Goal: Task Accomplishment & Management: Use online tool/utility

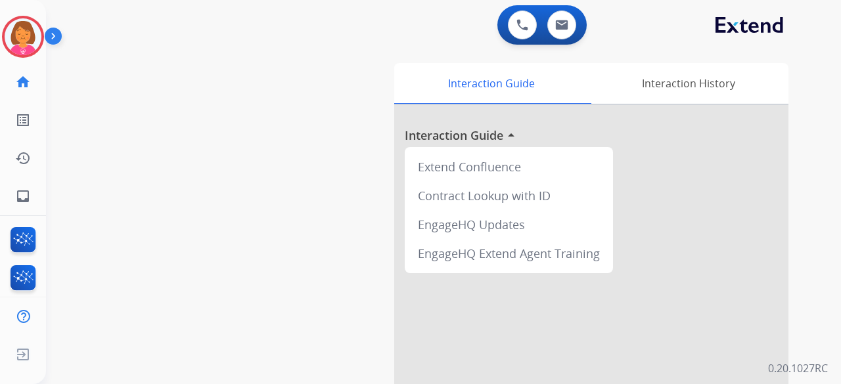
click at [245, 70] on div "swap_horiz Break voice bridge close_fullscreen Connect 3-Way Call merge_type Se…" at bounding box center [427, 321] width 763 height 548
click at [21, 36] on img at bounding box center [23, 36] width 37 height 37
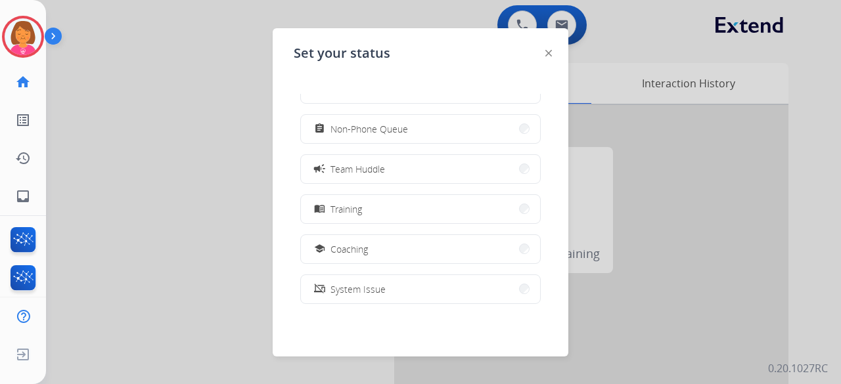
scroll to position [208, 0]
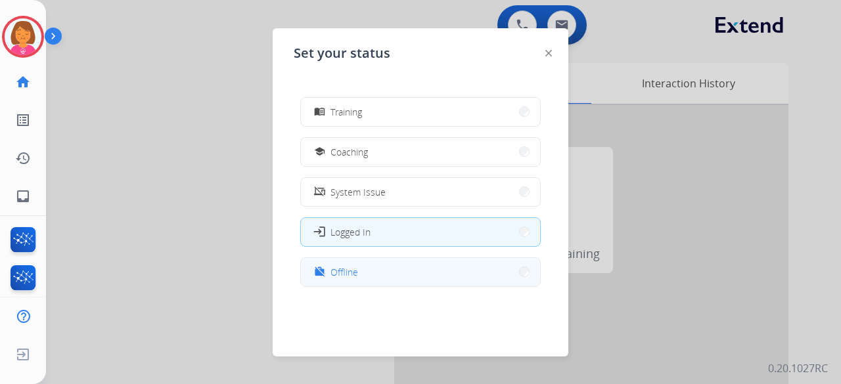
click at [388, 283] on button "work_off Offline" at bounding box center [420, 272] width 239 height 28
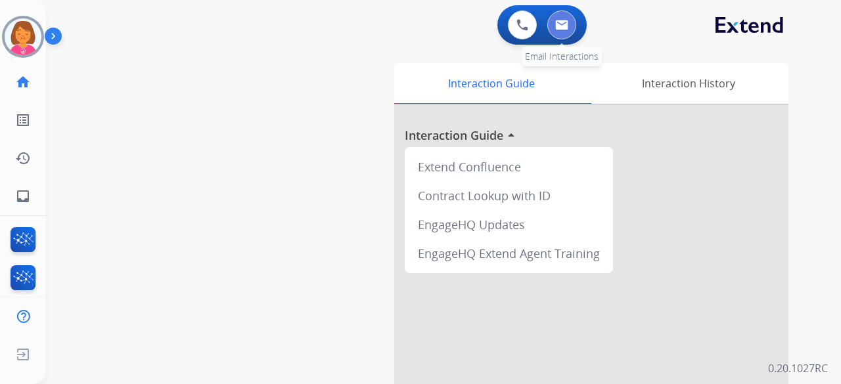
click at [557, 30] on img at bounding box center [561, 25] width 13 height 11
select select "**********"
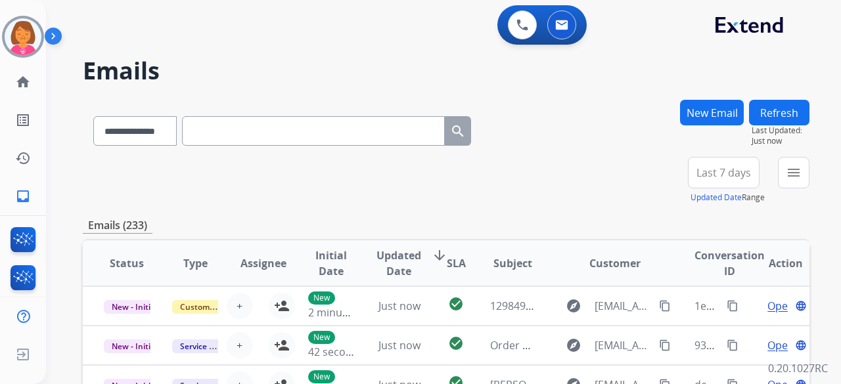
click at [742, 171] on span "Last 7 days" at bounding box center [723, 172] width 55 height 5
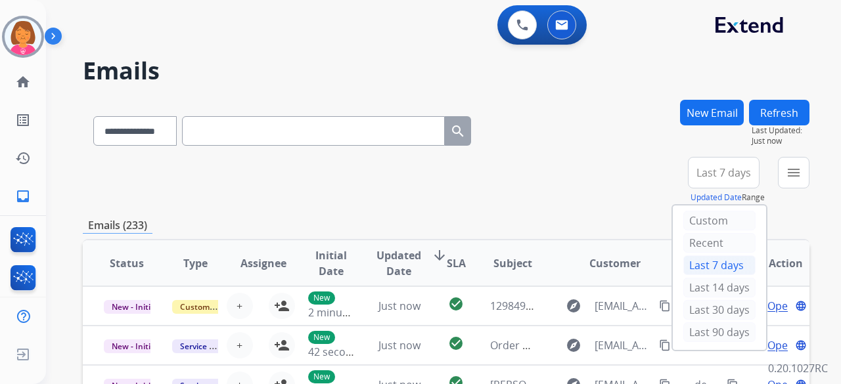
click at [734, 329] on div "Last 90 days" at bounding box center [719, 333] width 72 height 20
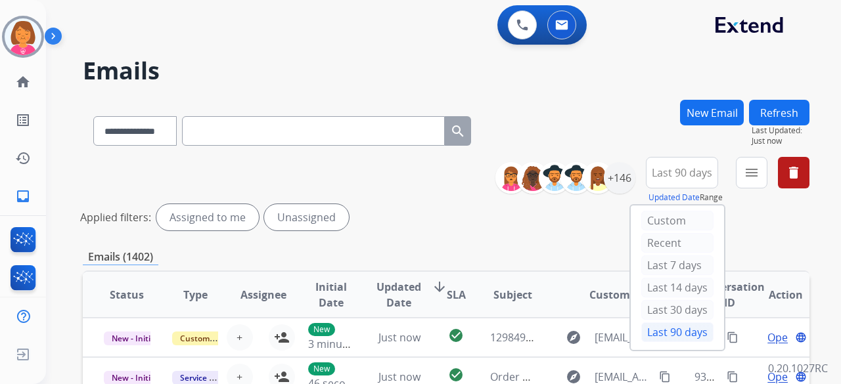
click at [604, 71] on h2 "Emails" at bounding box center [446, 71] width 727 height 26
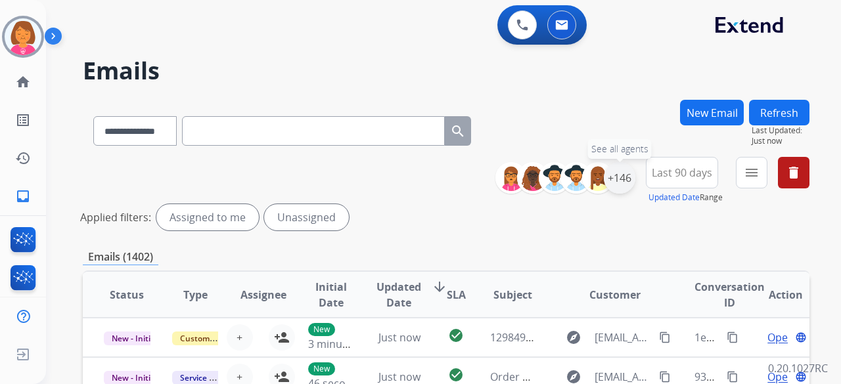
click at [624, 183] on div "+146" at bounding box center [620, 178] width 32 height 32
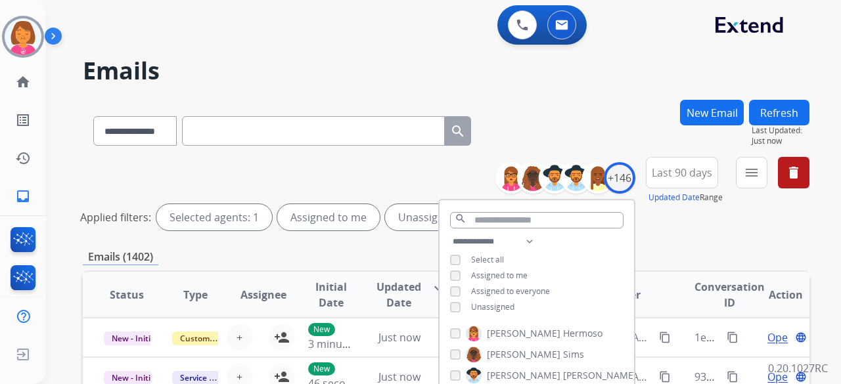
click at [510, 275] on span "Assigned to me" at bounding box center [499, 275] width 56 height 11
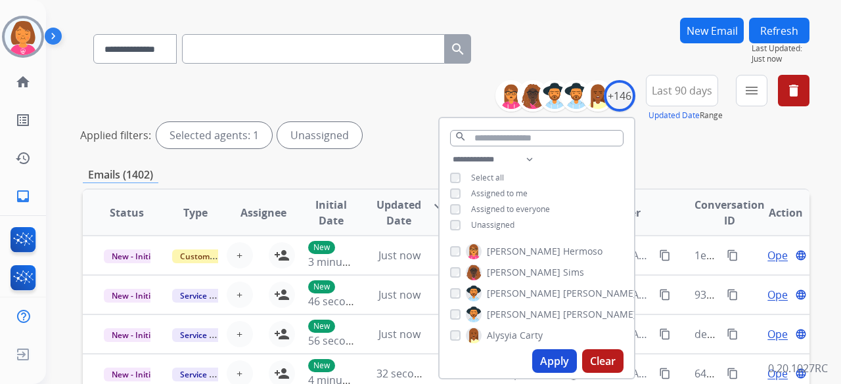
scroll to position [197, 0]
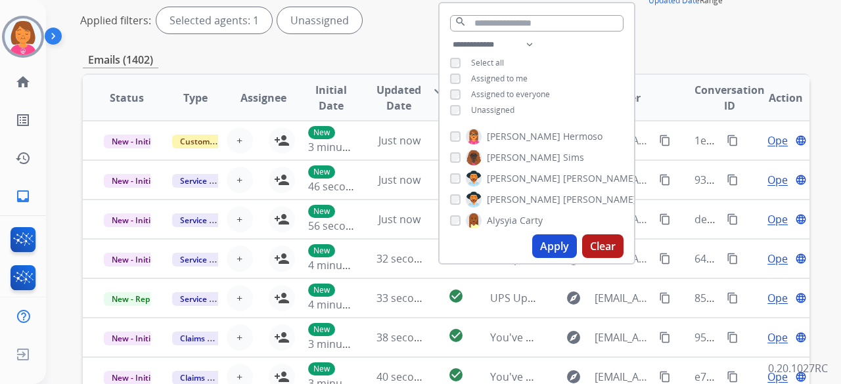
click at [554, 248] on button "Apply" at bounding box center [554, 247] width 45 height 24
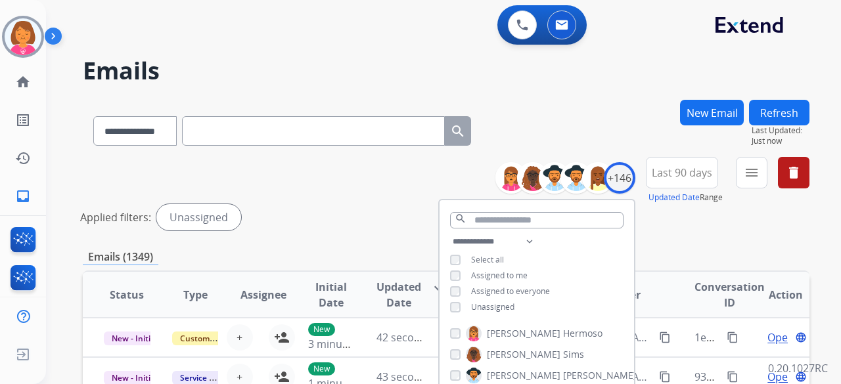
drag, startPoint x: 631, startPoint y: 57, endPoint x: 644, endPoint y: 70, distance: 17.7
click at [634, 58] on div "**********" at bounding box center [427, 239] width 763 height 384
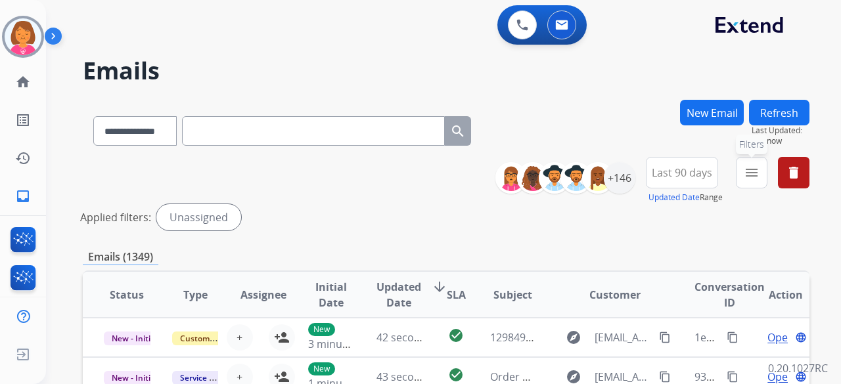
click at [747, 175] on mat-icon "menu" at bounding box center [752, 173] width 16 height 16
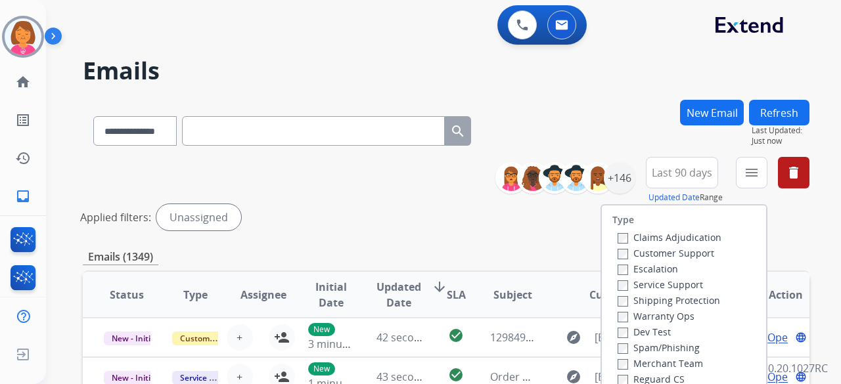
click at [703, 252] on label "Customer Support" at bounding box center [666, 253] width 97 height 12
click at [700, 298] on label "Shipping Protection" at bounding box center [669, 300] width 102 height 12
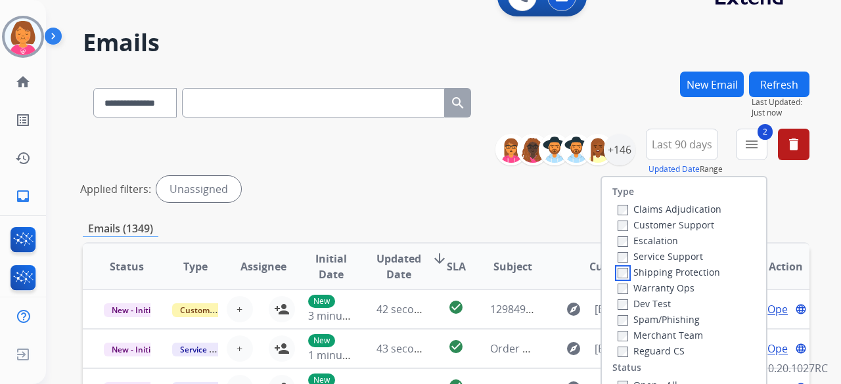
scroll to position [66, 0]
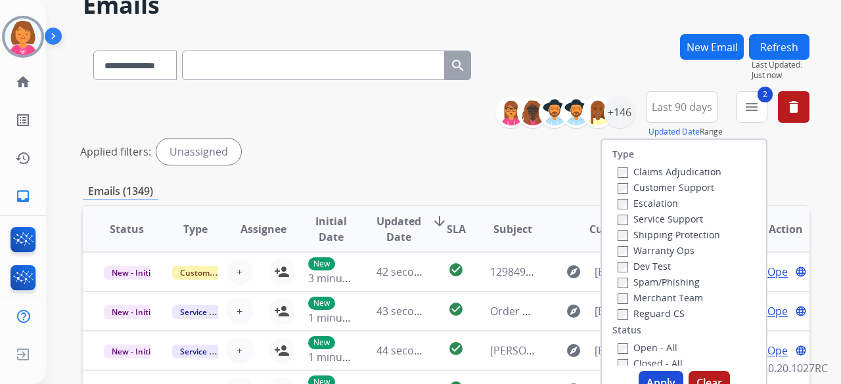
click at [662, 315] on label "Reguard CS" at bounding box center [651, 313] width 67 height 12
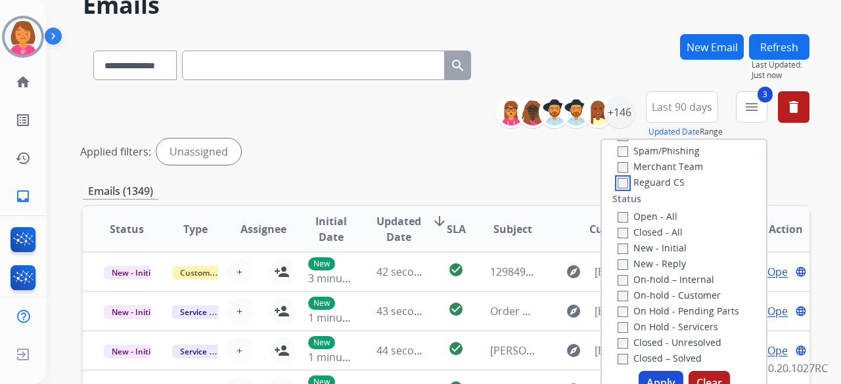
scroll to position [197, 0]
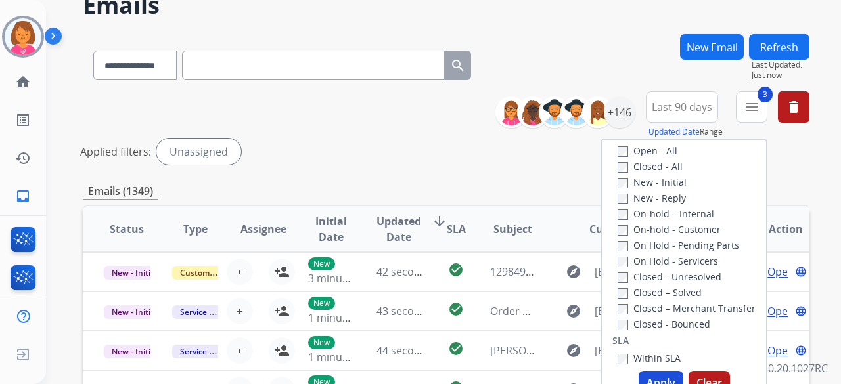
click at [670, 186] on label "New - Initial" at bounding box center [652, 182] width 69 height 12
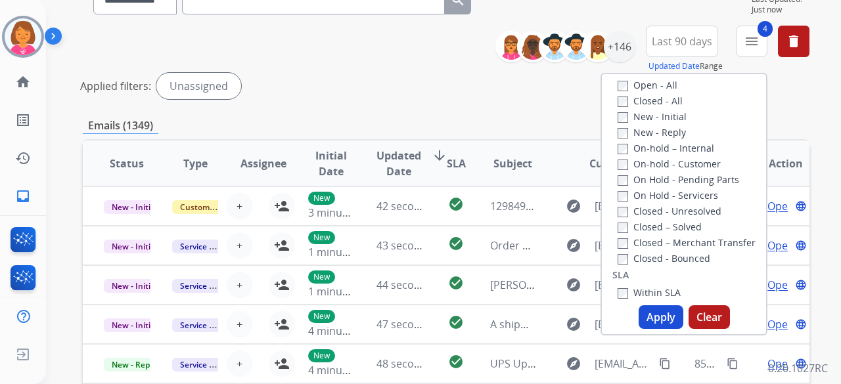
click at [671, 136] on label "New - Reply" at bounding box center [652, 132] width 68 height 12
click at [664, 321] on button "Apply" at bounding box center [661, 317] width 45 height 24
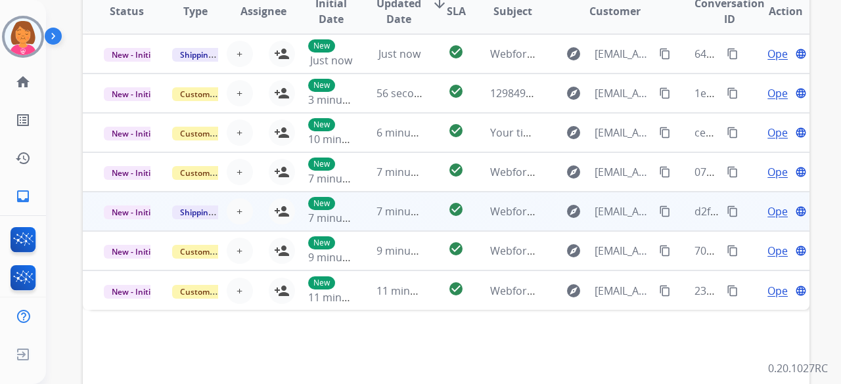
scroll to position [294, 0]
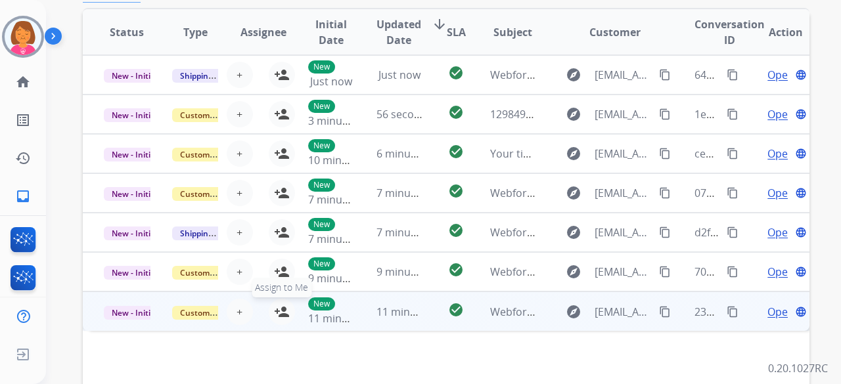
click at [274, 309] on mat-icon "person_add" at bounding box center [282, 312] width 16 height 16
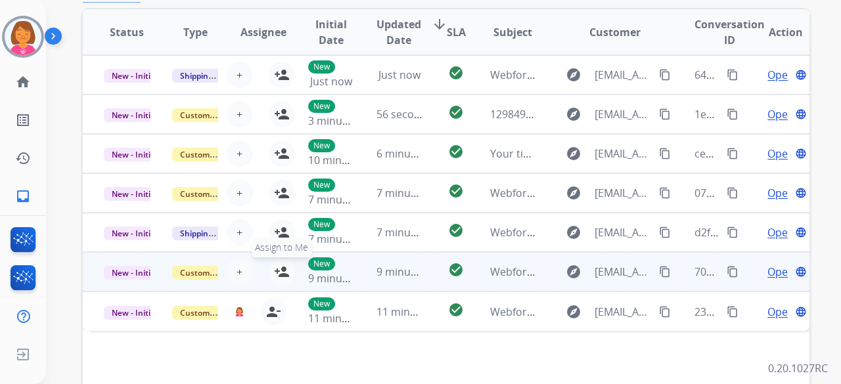
click at [277, 271] on mat-icon "person_add" at bounding box center [282, 272] width 16 height 16
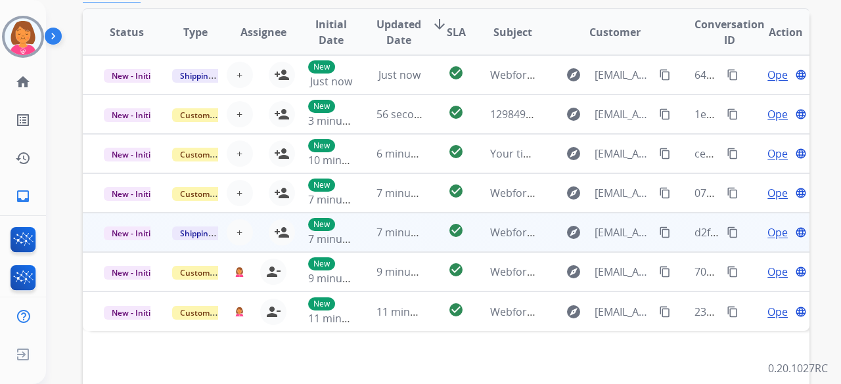
click at [282, 232] on mat-icon "person_add" at bounding box center [282, 233] width 16 height 16
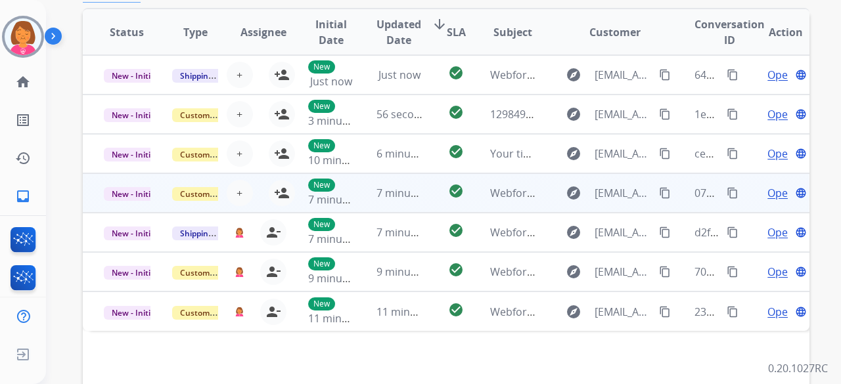
click at [287, 192] on td "New 7 minutes ago" at bounding box center [321, 192] width 68 height 39
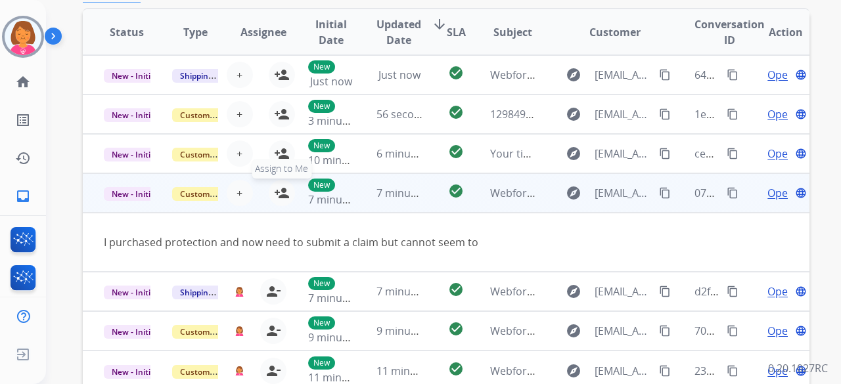
click at [274, 198] on mat-icon "person_add" at bounding box center [282, 193] width 16 height 16
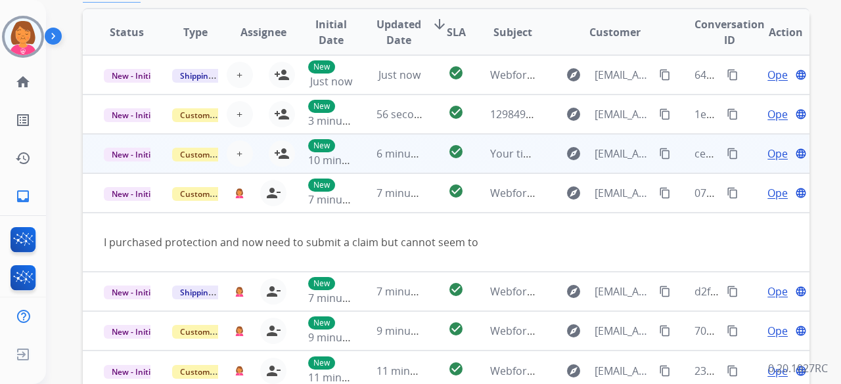
click at [287, 150] on td "New 10 minutes ago" at bounding box center [321, 153] width 68 height 39
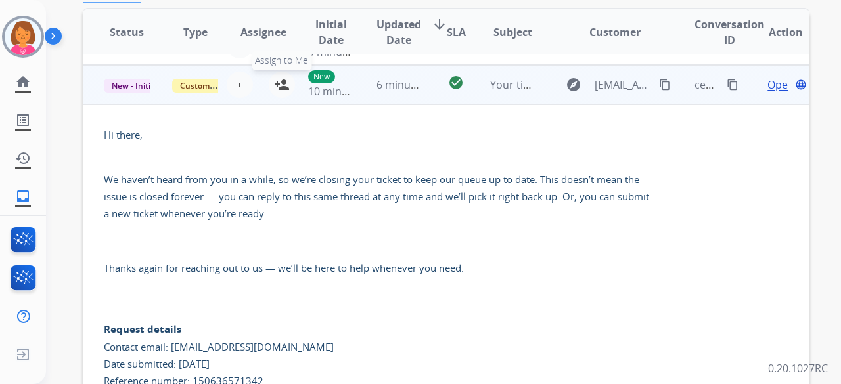
scroll to position [79, 0]
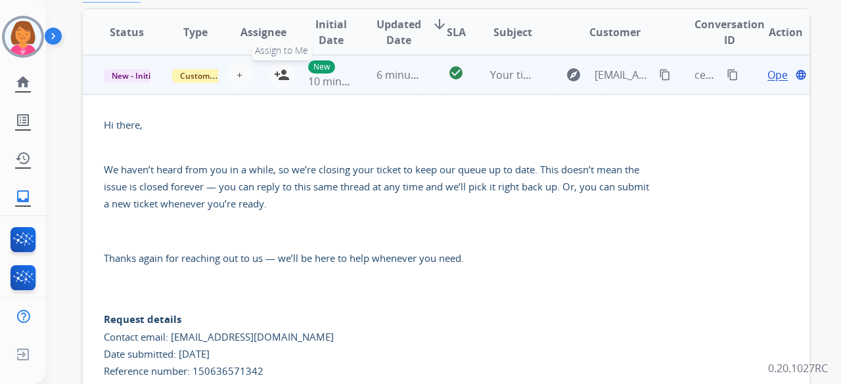
click at [279, 161] on div "Hi there, We haven’t heard from you in a while, so we’re closing your ticket to…" at bounding box center [378, 273] width 549 height 315
click at [361, 70] on td "6 minutes ago" at bounding box center [389, 74] width 68 height 39
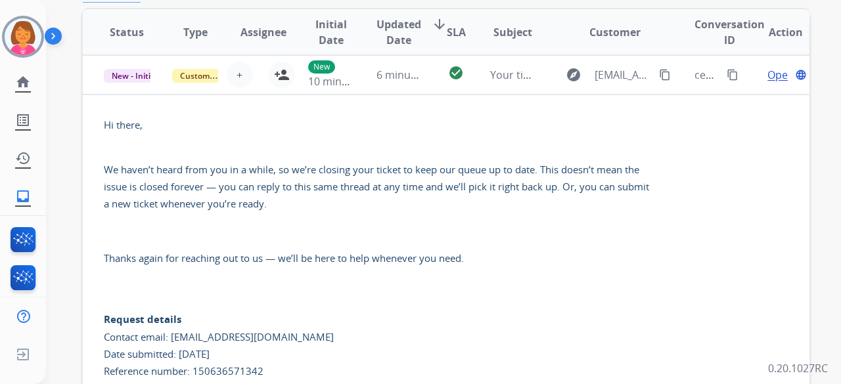
scroll to position [0, 0]
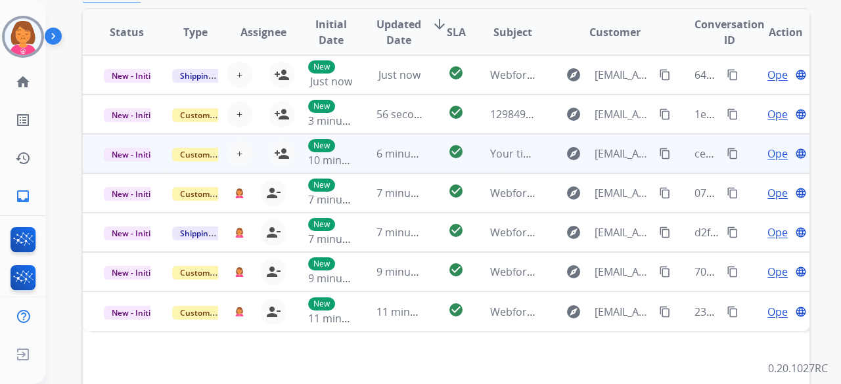
click at [287, 154] on td "New 10 minutes ago" at bounding box center [321, 153] width 68 height 39
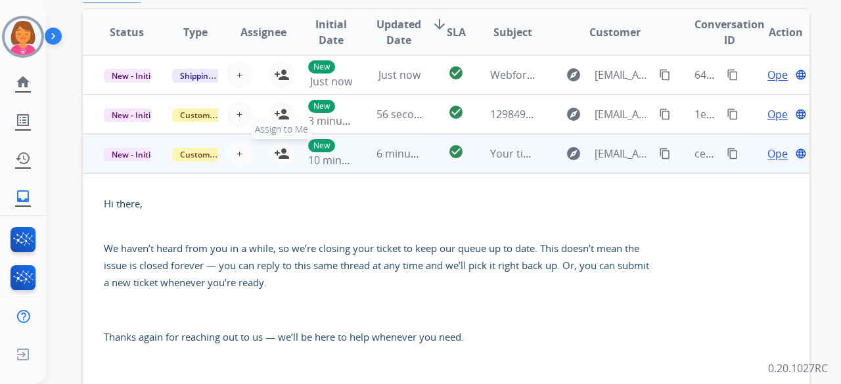
scroll to position [79, 0]
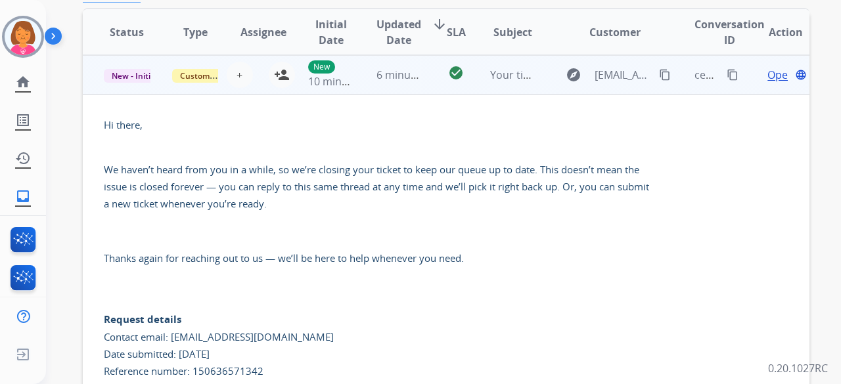
click at [287, 82] on td "New 10 minutes ago" at bounding box center [321, 74] width 68 height 39
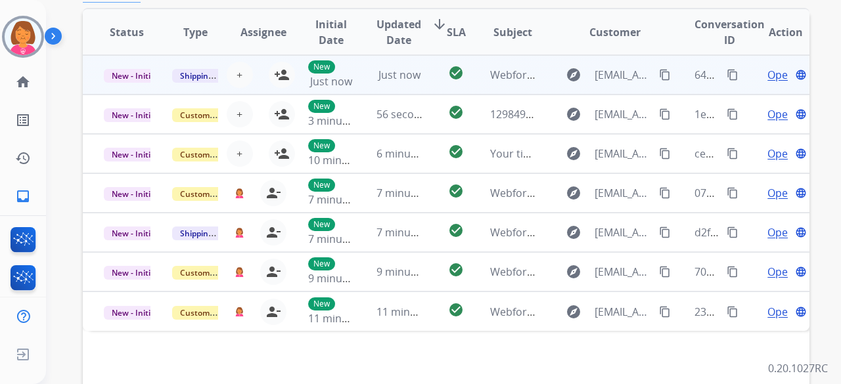
scroll to position [0, 0]
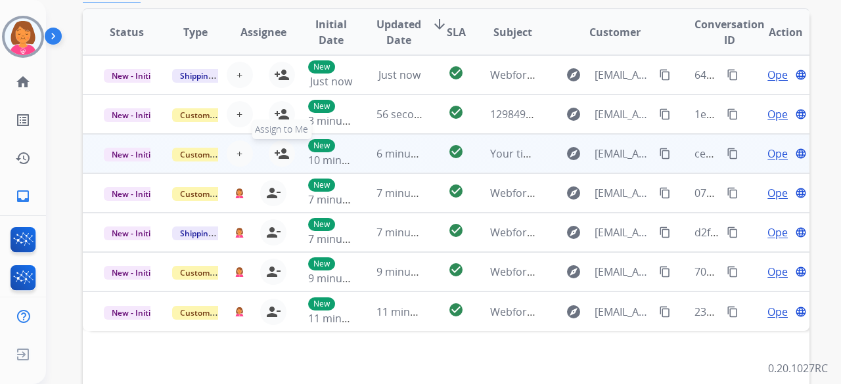
click at [281, 152] on mat-icon "person_add" at bounding box center [282, 154] width 16 height 16
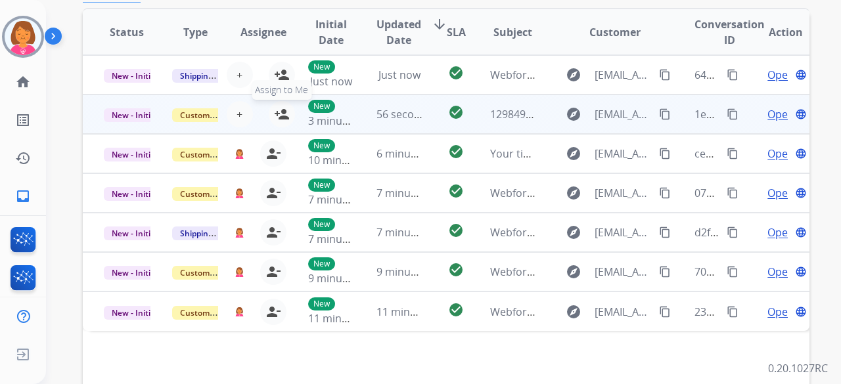
click at [281, 110] on mat-icon "person_add" at bounding box center [282, 114] width 16 height 16
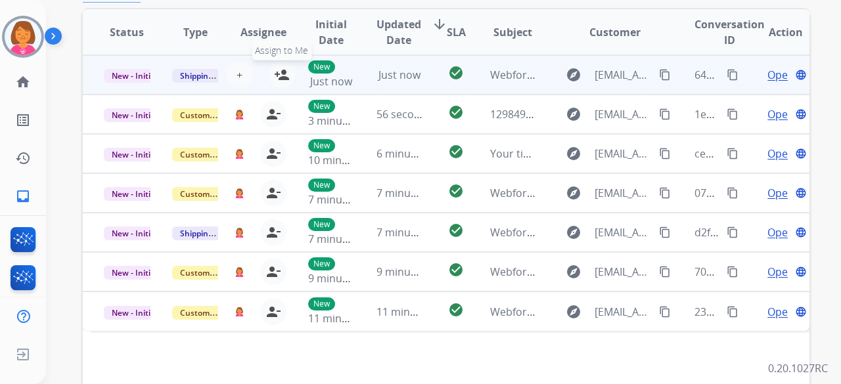
click at [276, 76] on mat-icon "person_add" at bounding box center [282, 75] width 16 height 16
click at [239, 78] on img at bounding box center [240, 75] width 10 height 11
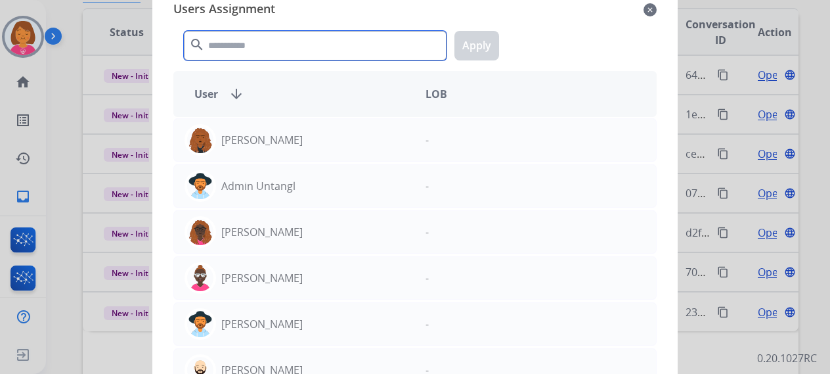
click at [279, 45] on input "text" at bounding box center [315, 46] width 263 height 30
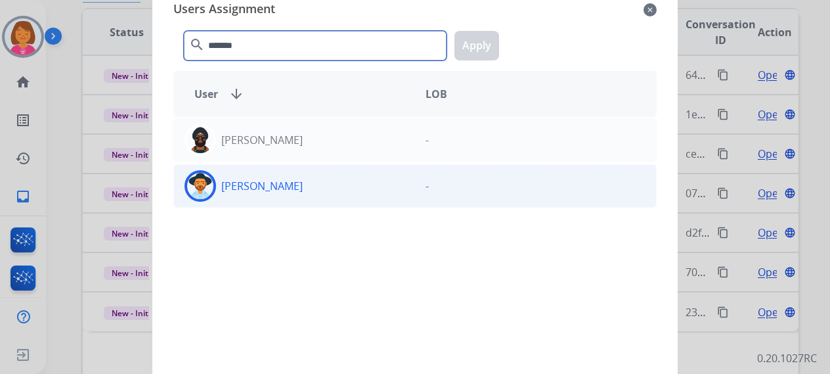
type input "*******"
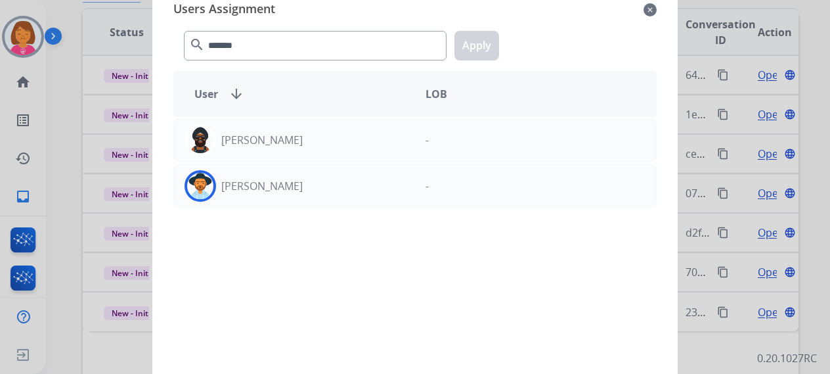
drag, startPoint x: 309, startPoint y: 186, endPoint x: 462, endPoint y: 81, distance: 185.3
click at [311, 186] on div "[PERSON_NAME]" at bounding box center [294, 186] width 241 height 32
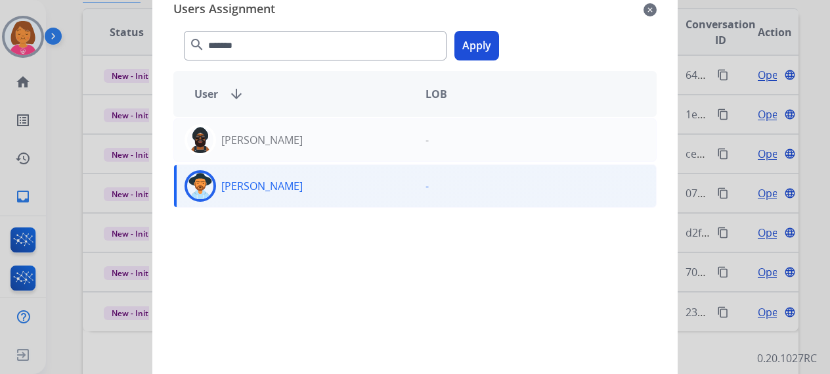
drag, startPoint x: 465, startPoint y: 55, endPoint x: 360, endPoint y: 94, distance: 112.0
click at [465, 56] on button "Apply" at bounding box center [477, 46] width 45 height 30
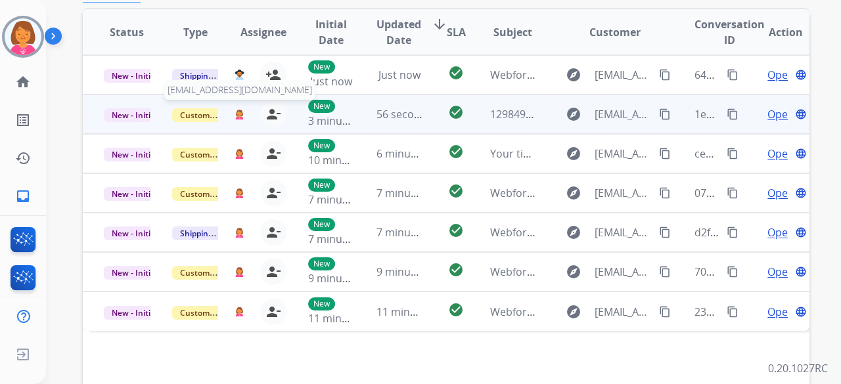
click at [235, 118] on img at bounding box center [240, 114] width 10 height 11
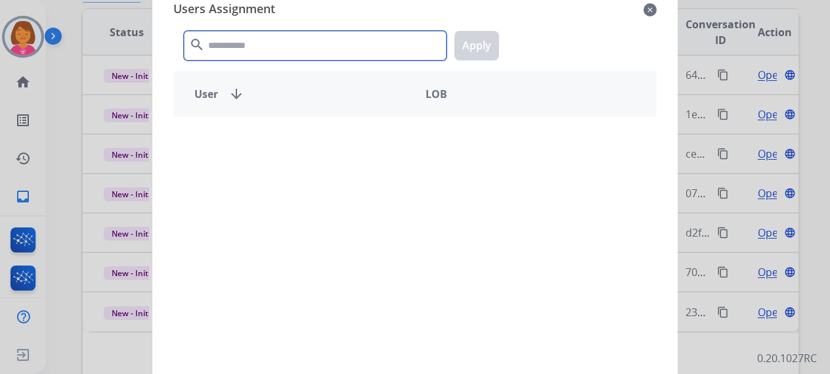
click at [300, 52] on input "text" at bounding box center [315, 46] width 263 height 30
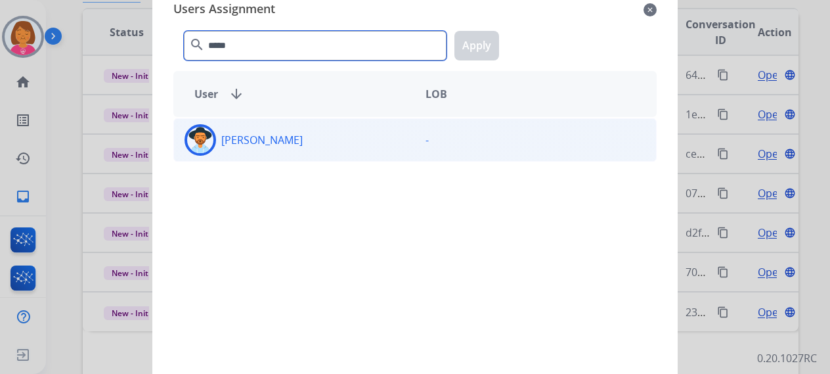
type input "*****"
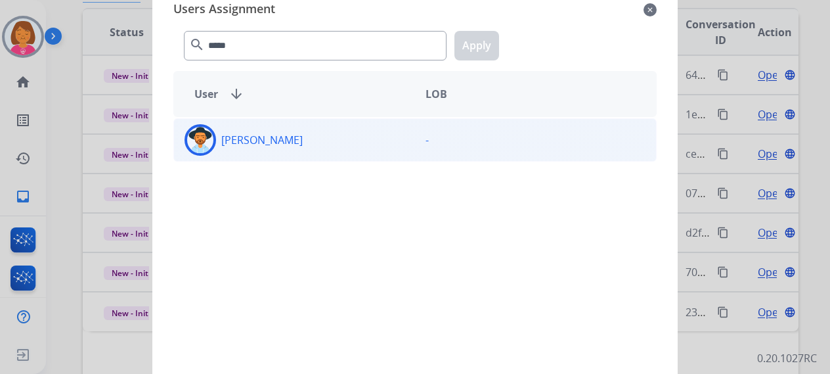
click at [367, 133] on div "[PERSON_NAME]" at bounding box center [294, 140] width 241 height 32
click at [472, 47] on button "Apply" at bounding box center [477, 46] width 45 height 30
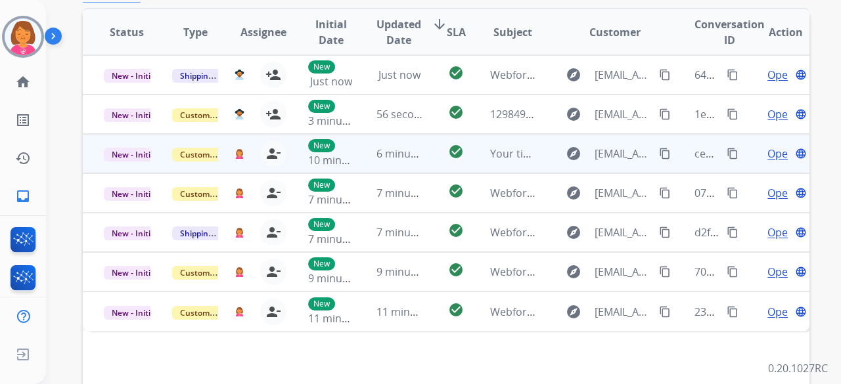
click at [244, 161] on div "person_remove [PERSON_NAME] to Me" at bounding box center [265, 154] width 42 height 26
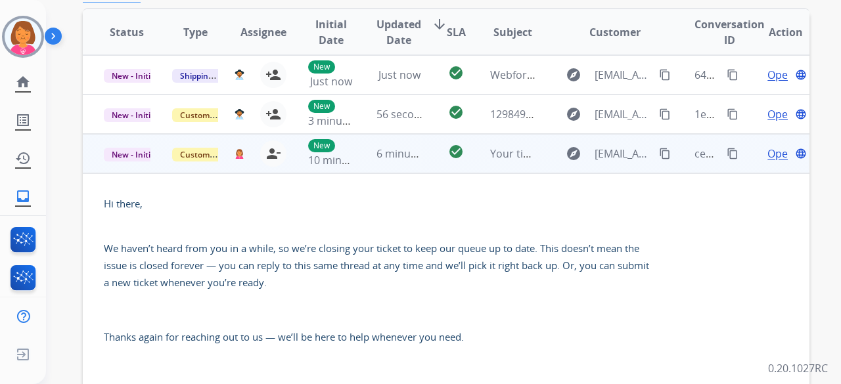
scroll to position [79, 0]
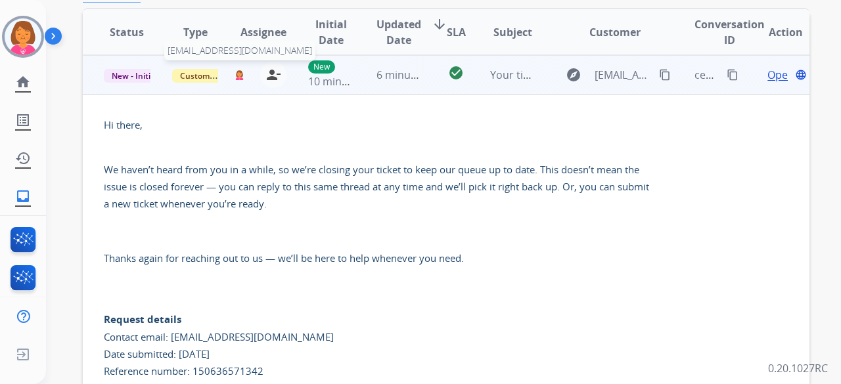
click at [239, 74] on img at bounding box center [240, 75] width 10 height 11
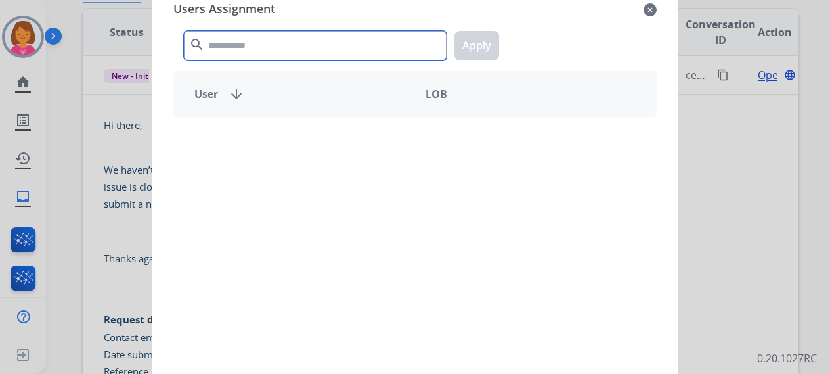
click at [348, 44] on input "text" at bounding box center [315, 46] width 263 height 30
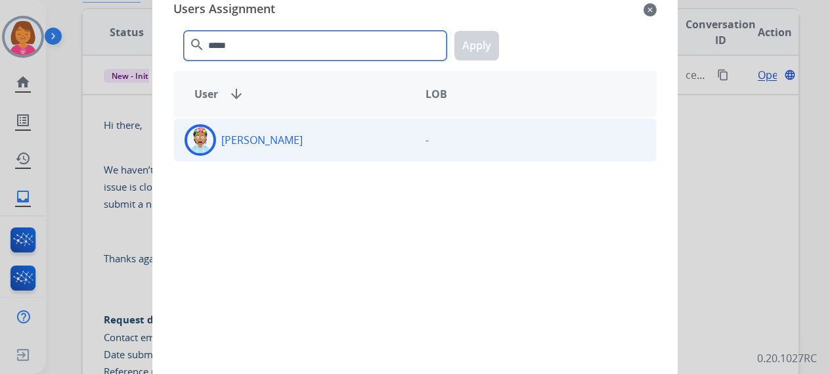
type input "*****"
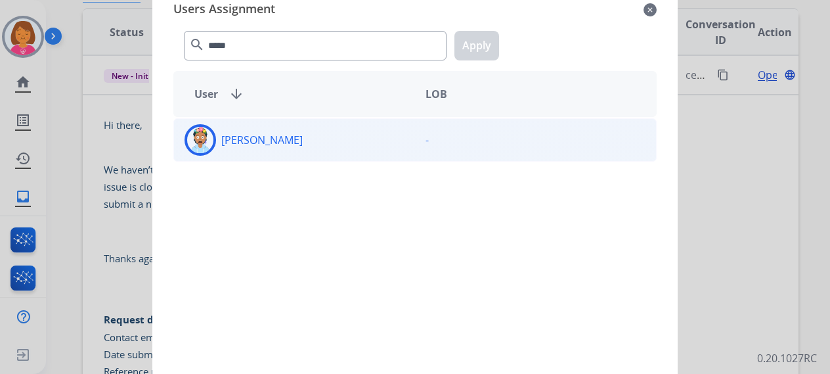
click at [480, 119] on div "[PERSON_NAME] -" at bounding box center [415, 139] width 484 height 43
click at [473, 39] on button "Apply" at bounding box center [477, 46] width 45 height 30
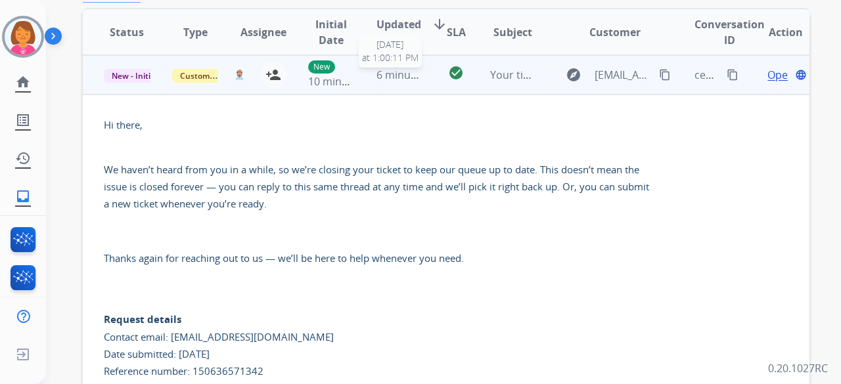
click at [389, 79] on span "6 minutes ago" at bounding box center [411, 75] width 70 height 14
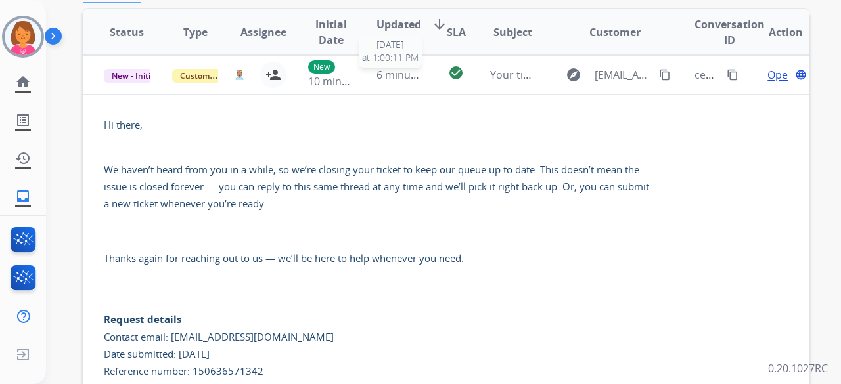
scroll to position [0, 0]
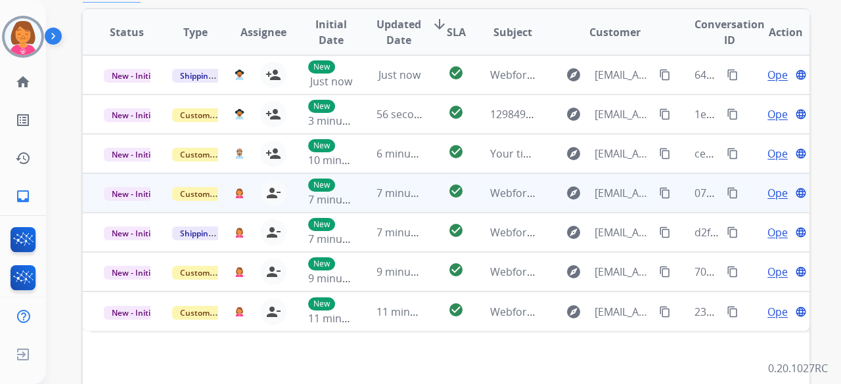
click at [231, 189] on div "[EMAIL_ADDRESS][DOMAIN_NAME] person_remove Unassign to Me" at bounding box center [253, 193] width 68 height 37
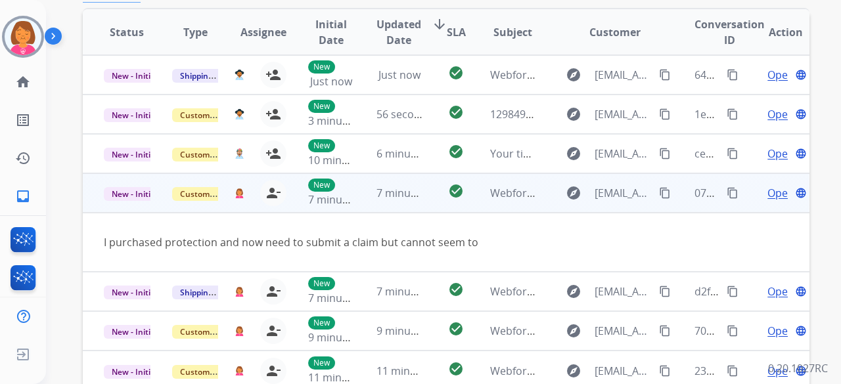
drag, startPoint x: 390, startPoint y: 184, endPoint x: 338, endPoint y: 195, distance: 53.1
click at [389, 184] on td "7 minutes ago" at bounding box center [389, 192] width 68 height 39
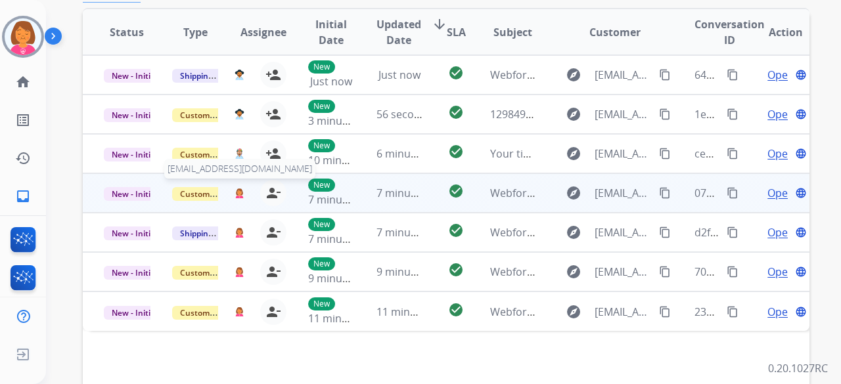
click at [241, 194] on img at bounding box center [240, 193] width 10 height 11
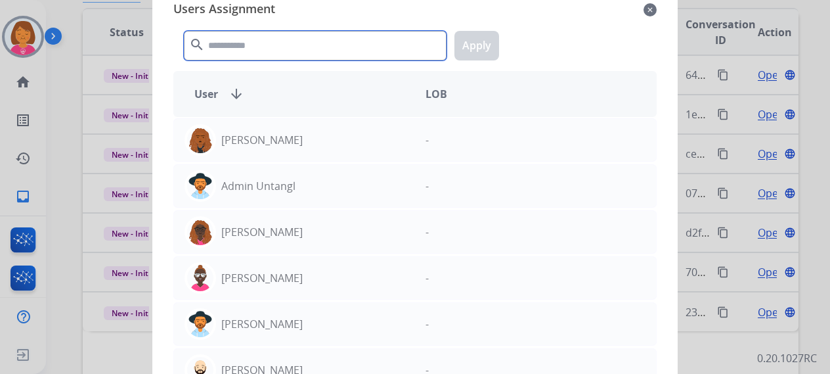
click at [321, 53] on input "text" at bounding box center [315, 46] width 263 height 30
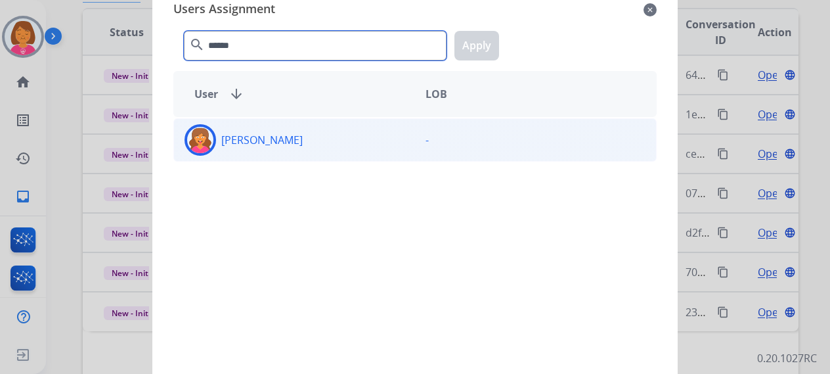
type input "******"
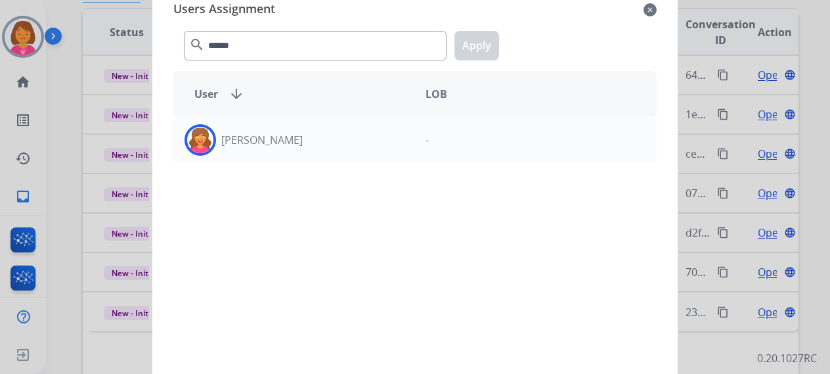
drag, startPoint x: 418, startPoint y: 137, endPoint x: 437, endPoint y: 110, distance: 33.5
click at [419, 137] on div "-" at bounding box center [535, 140] width 241 height 32
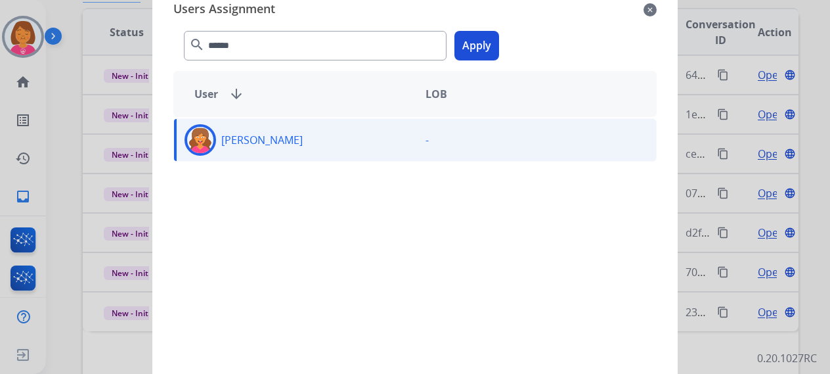
click at [477, 32] on button "Apply" at bounding box center [477, 46] width 45 height 30
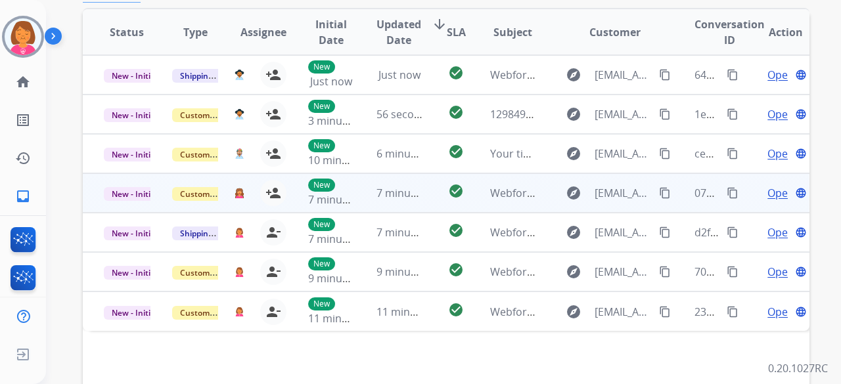
click at [244, 194] on div "person_add Assign to Me" at bounding box center [265, 193] width 42 height 26
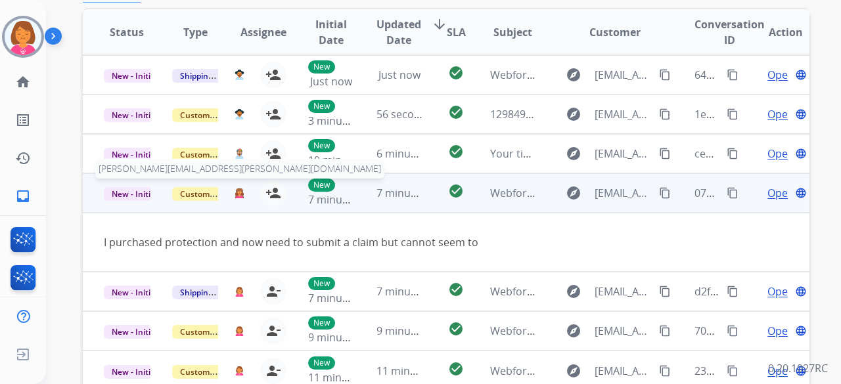
click at [240, 187] on button "[PERSON_NAME][EMAIL_ADDRESS][PERSON_NAME][DOMAIN_NAME]" at bounding box center [240, 193] width 10 height 26
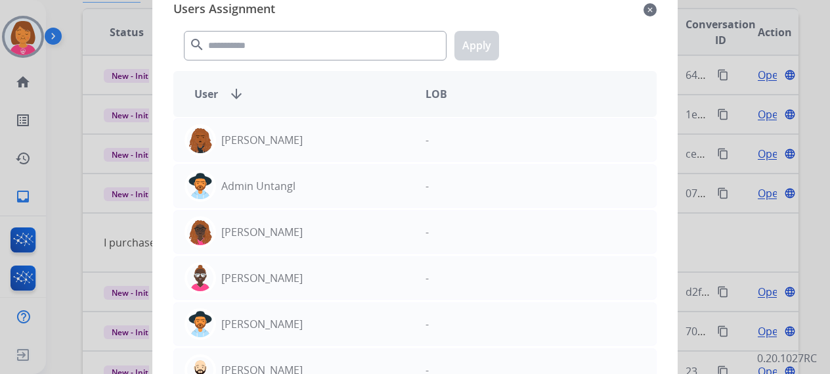
click at [652, 11] on mat-icon "close" at bounding box center [650, 10] width 13 height 16
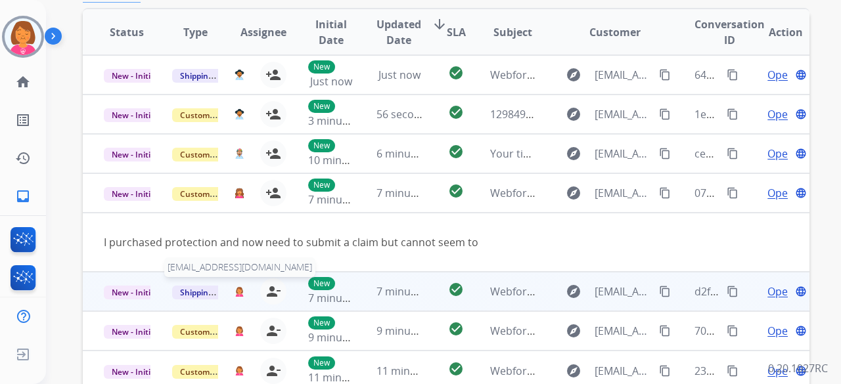
click at [238, 291] on img at bounding box center [240, 291] width 10 height 11
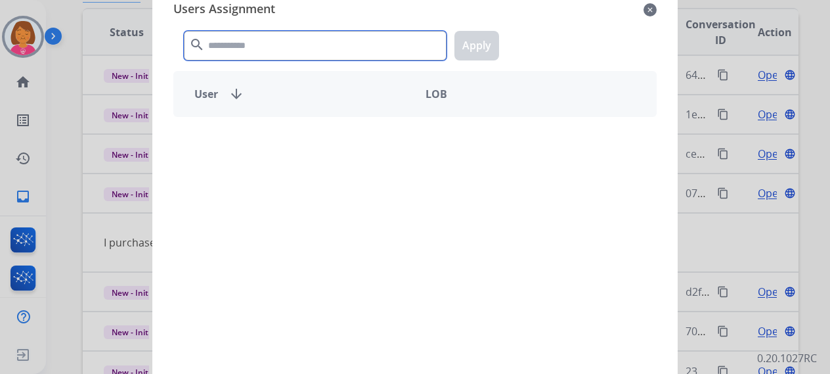
click at [335, 51] on input "text" at bounding box center [315, 46] width 263 height 30
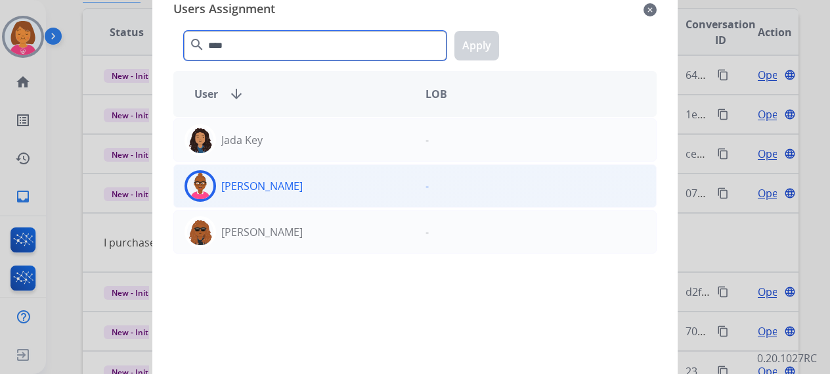
type input "****"
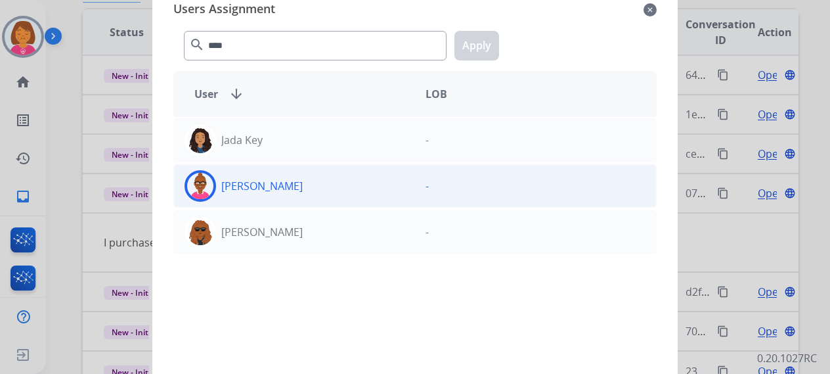
drag, startPoint x: 358, startPoint y: 185, endPoint x: 365, endPoint y: 181, distance: 8.2
click at [360, 184] on div "[PERSON_NAME]" at bounding box center [294, 186] width 241 height 32
click at [480, 53] on button "Apply" at bounding box center [477, 46] width 45 height 30
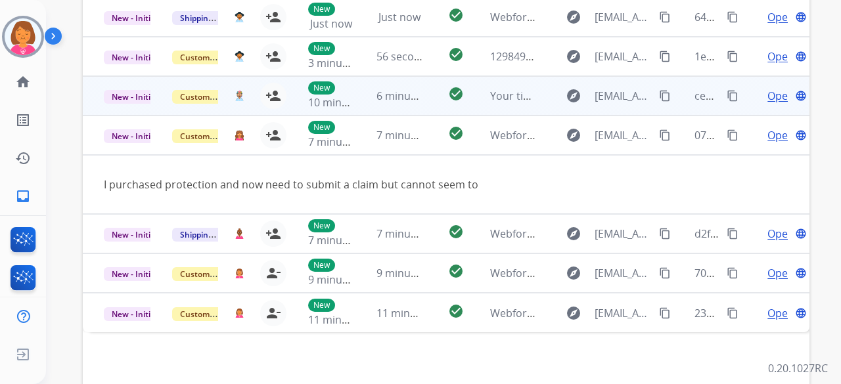
scroll to position [426, 0]
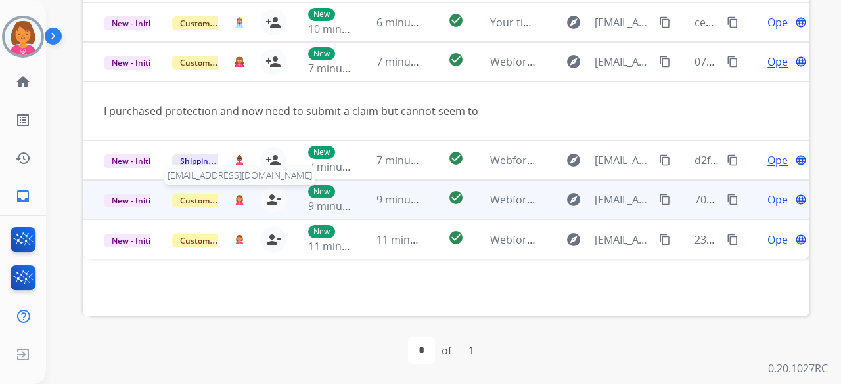
click at [236, 199] on img at bounding box center [240, 199] width 10 height 11
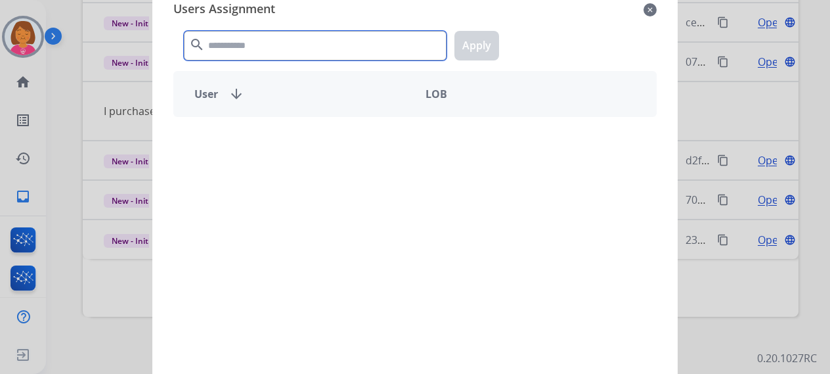
click at [346, 45] on input "text" at bounding box center [315, 46] width 263 height 30
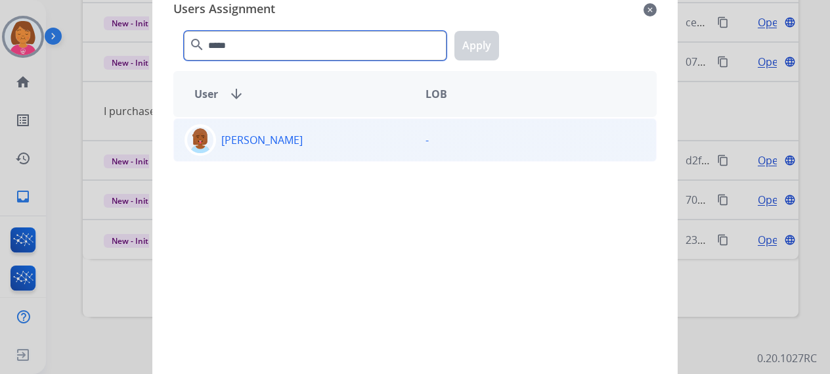
type input "*****"
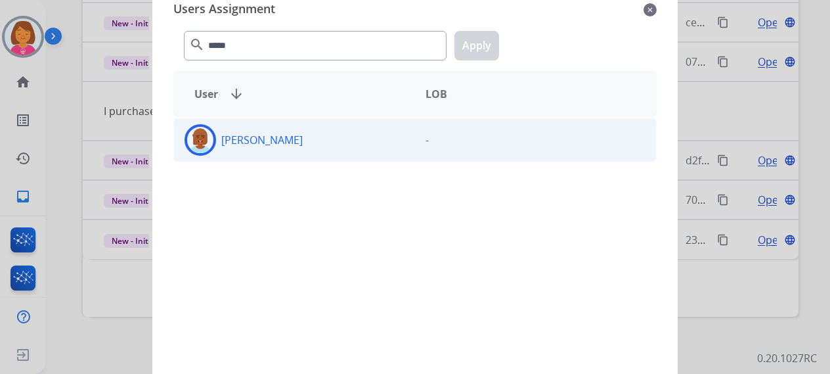
drag, startPoint x: 372, startPoint y: 123, endPoint x: 411, endPoint y: 103, distance: 43.5
click at [372, 123] on div "[PERSON_NAME] -" at bounding box center [415, 139] width 484 height 43
click at [465, 56] on button "Apply" at bounding box center [477, 46] width 45 height 30
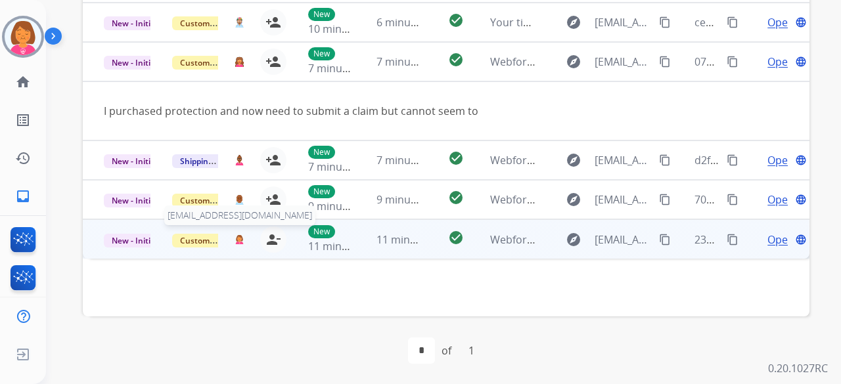
click at [235, 235] on img at bounding box center [240, 240] width 10 height 11
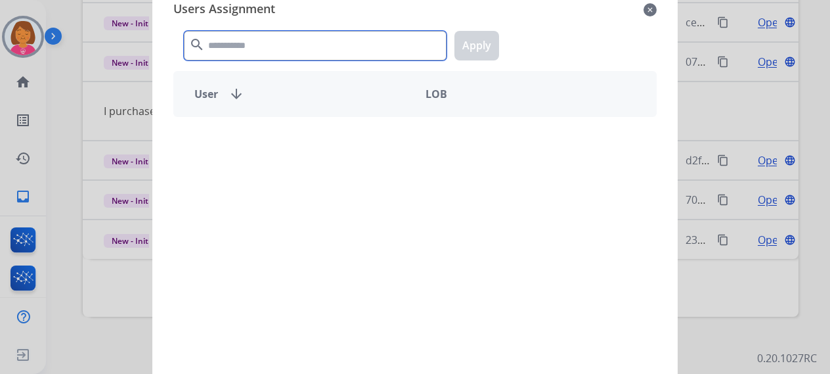
click at [369, 43] on input "text" at bounding box center [315, 46] width 263 height 30
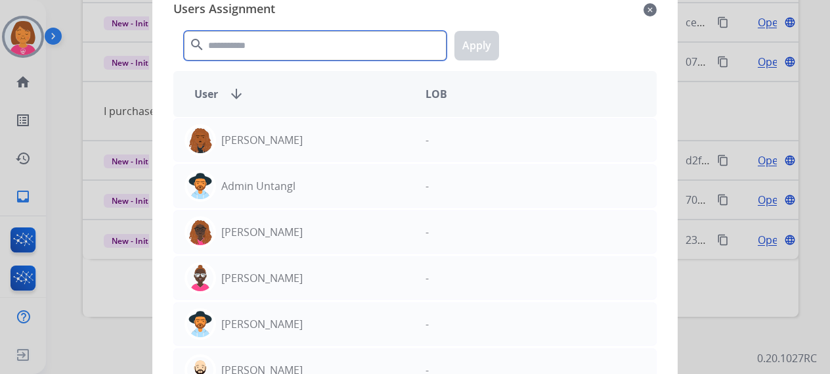
type input "*"
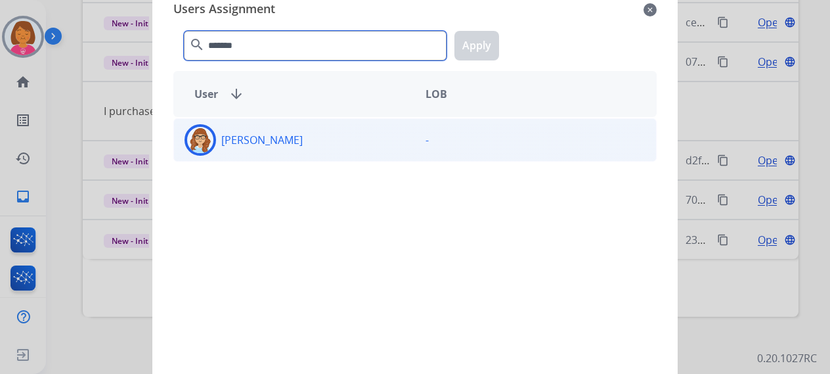
type input "*******"
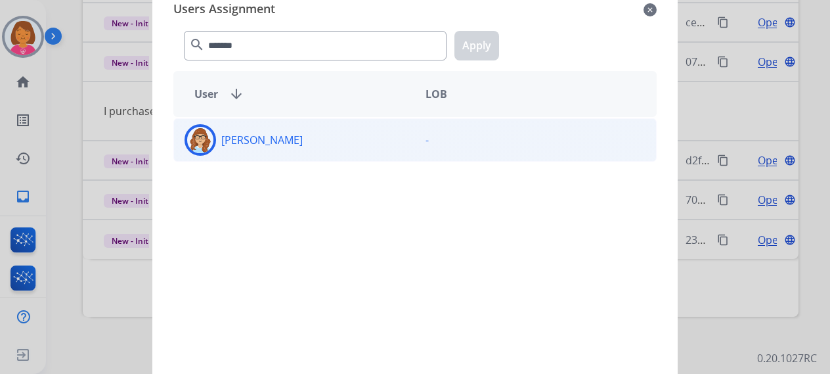
drag, startPoint x: 414, startPoint y: 141, endPoint x: 419, endPoint y: 133, distance: 9.5
click at [415, 141] on div "-" at bounding box center [535, 140] width 241 height 32
click at [470, 47] on button "Apply" at bounding box center [477, 46] width 45 height 30
